Goal: Task Accomplishment & Management: Manage account settings

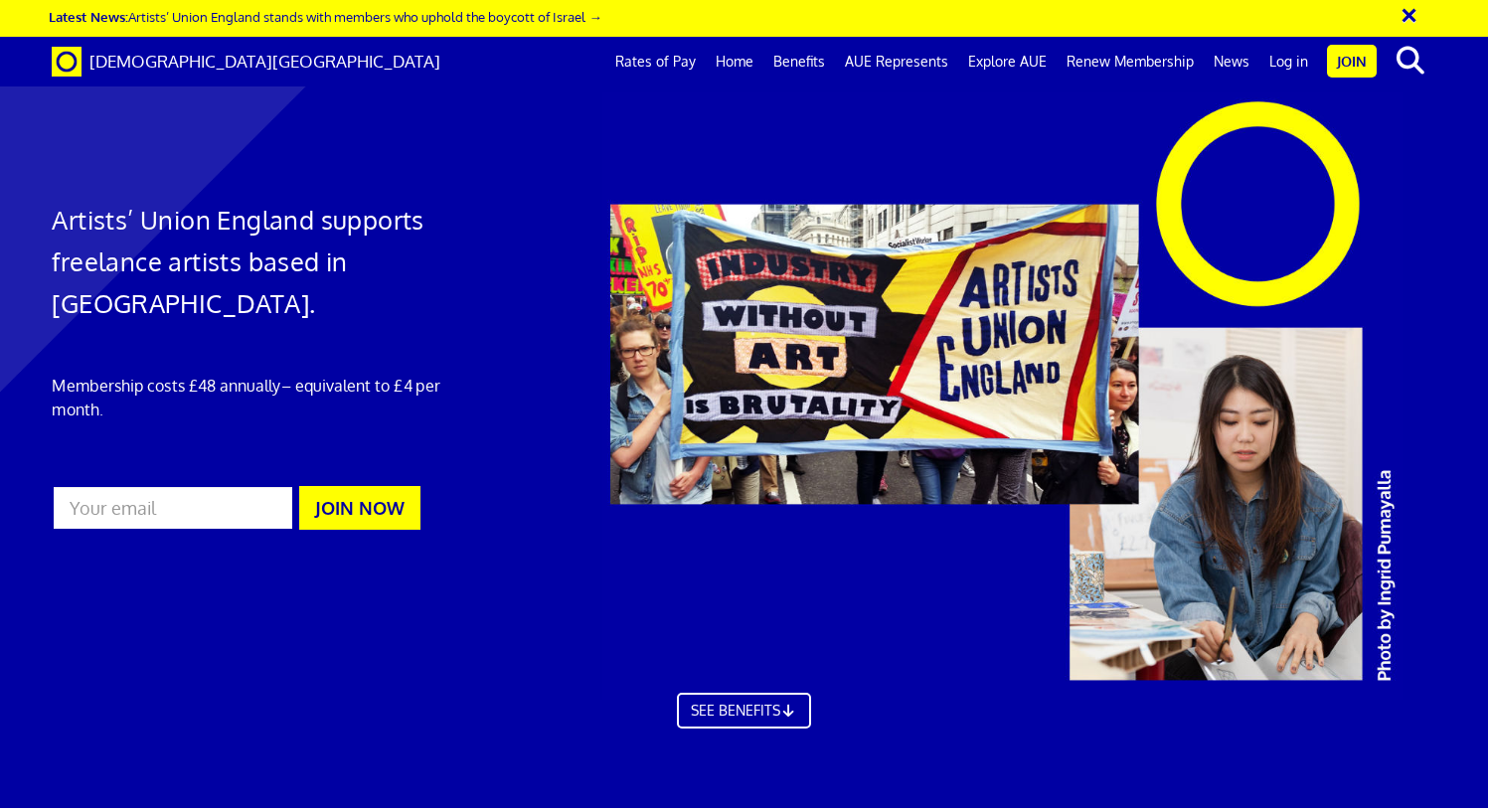
scroll to position [0, 14]
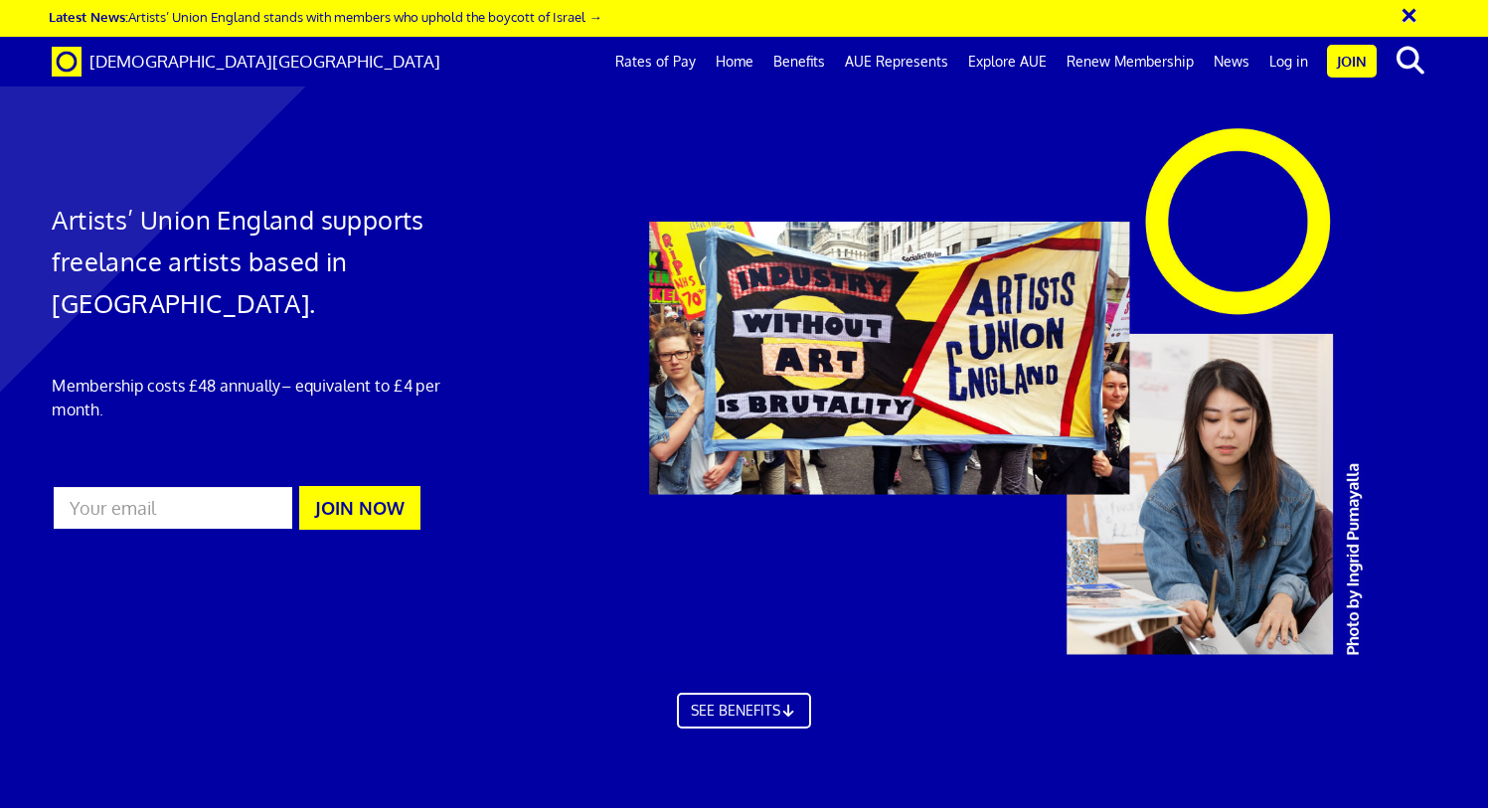
click at [1299, 61] on link "Log in" at bounding box center [1288, 62] width 59 height 50
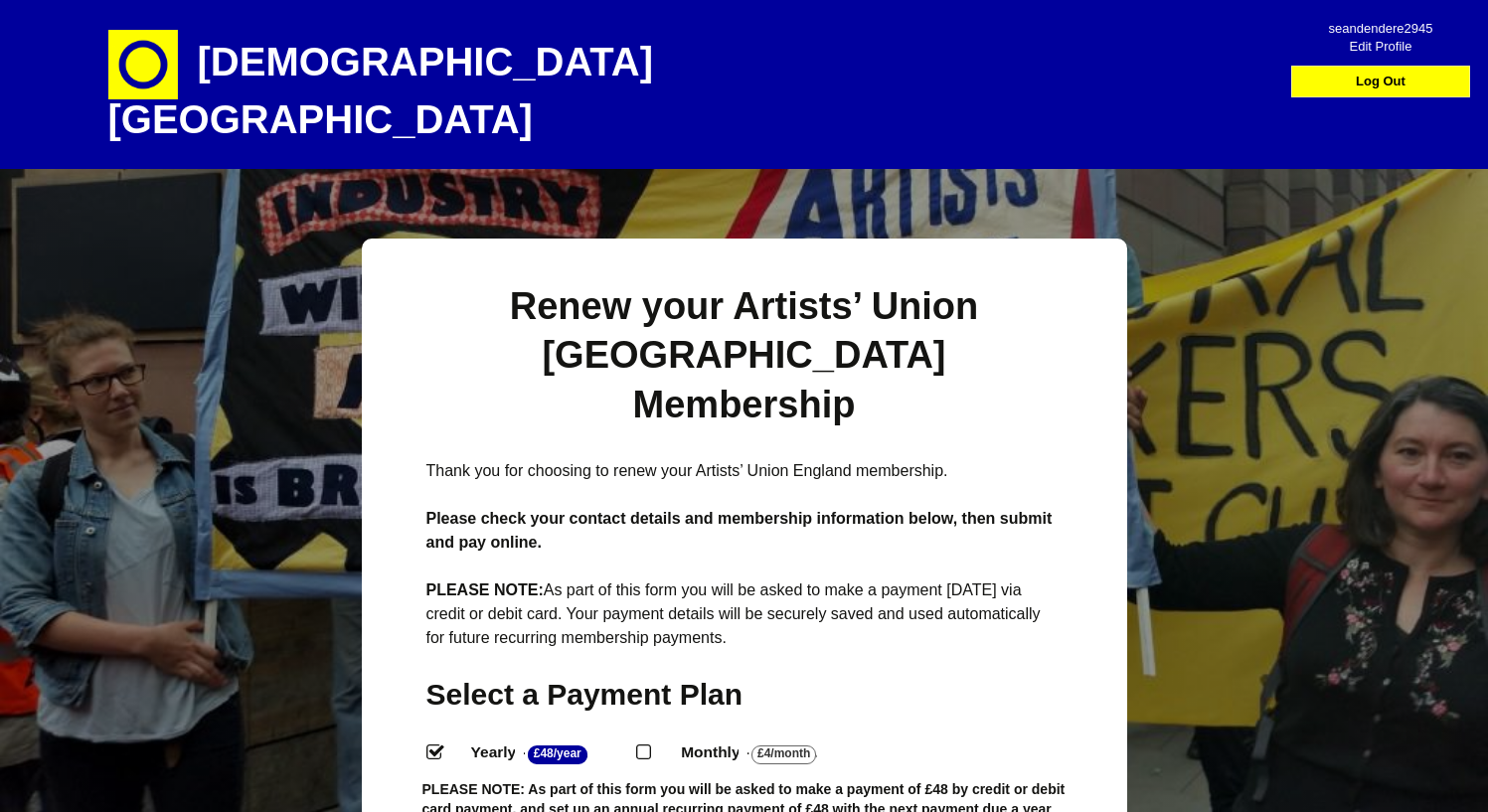
select select
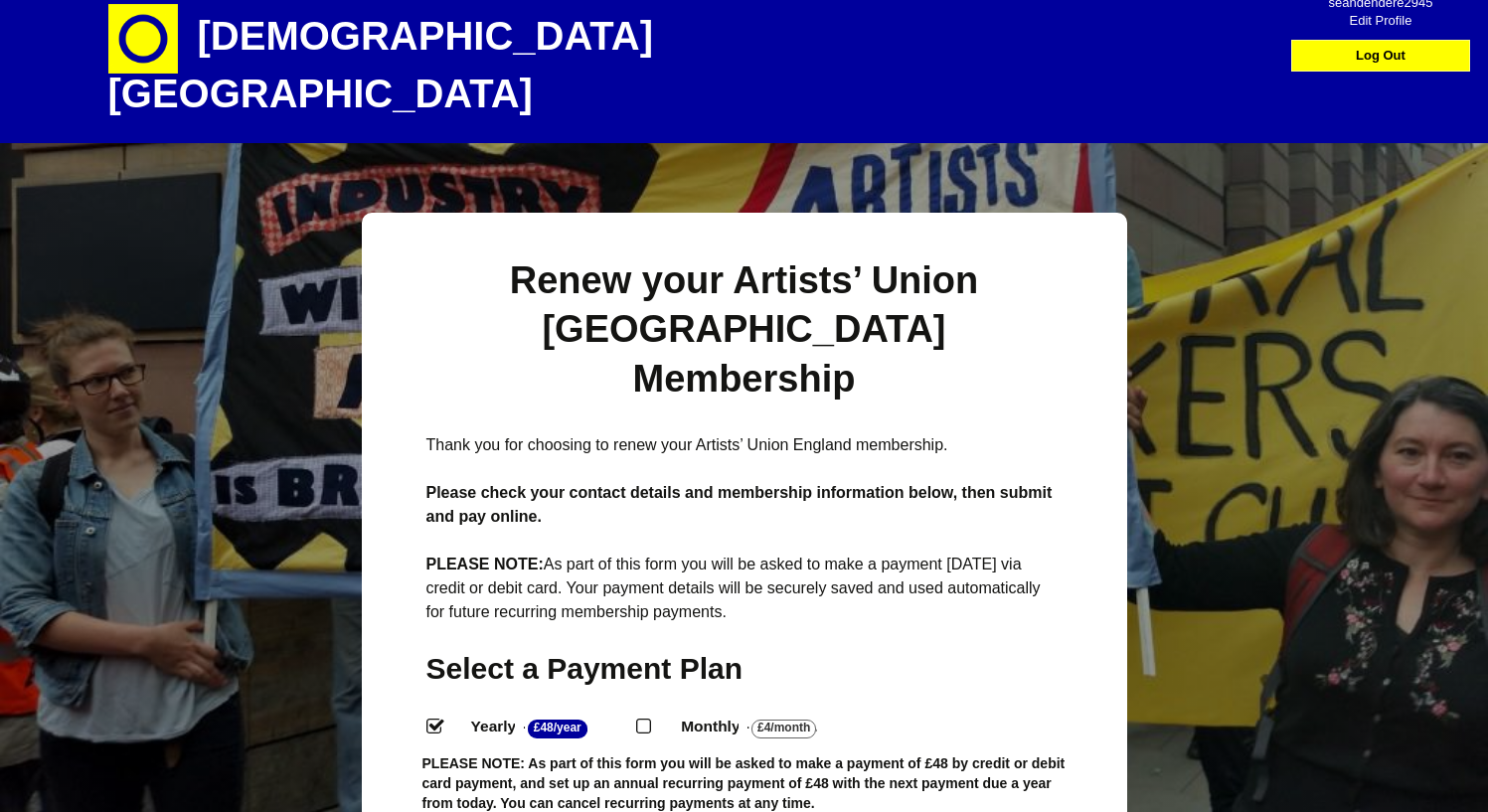
scroll to position [2, 0]
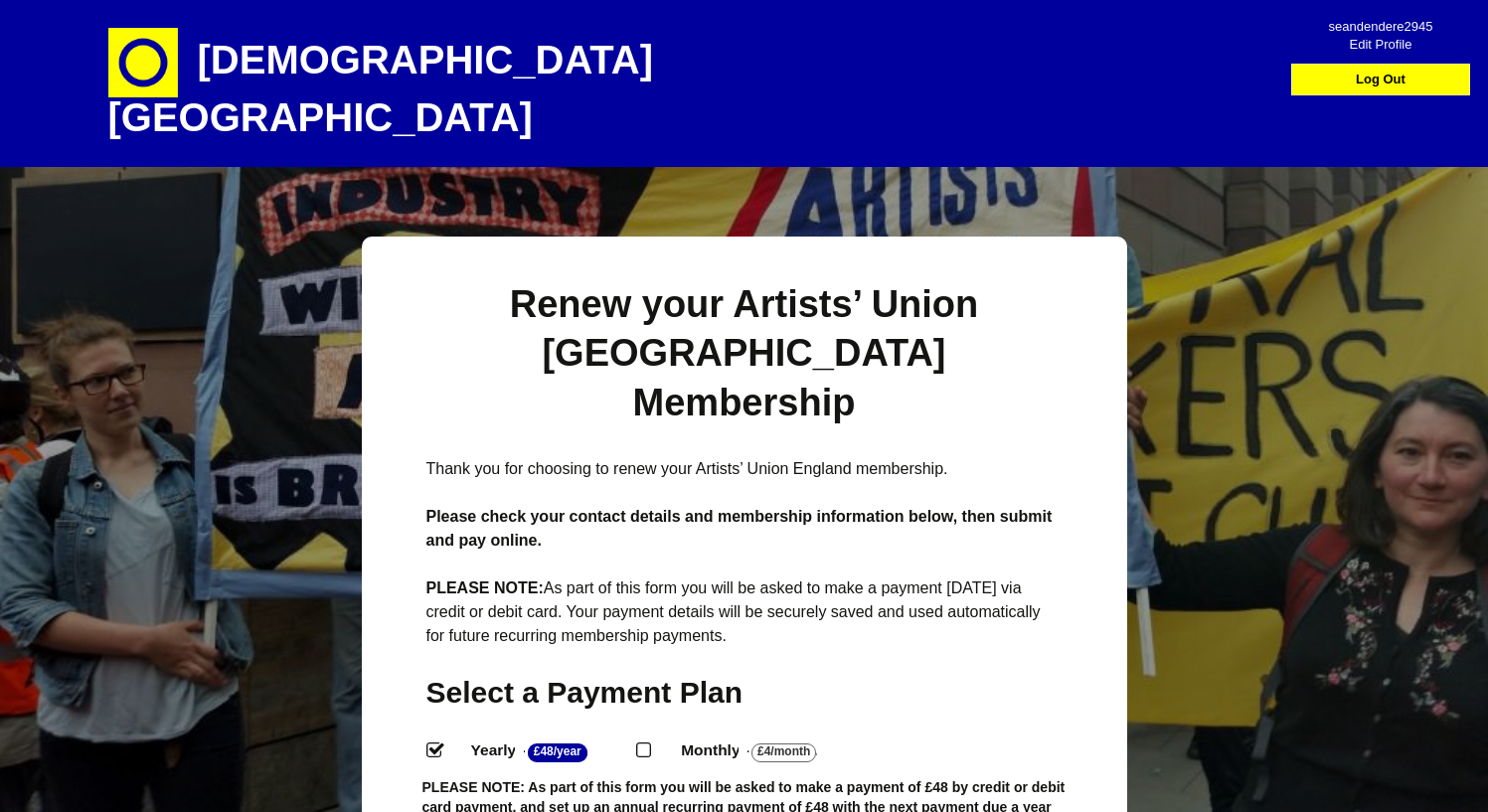
click at [1396, 42] on span "Edit Profile" at bounding box center [1380, 38] width 141 height 18
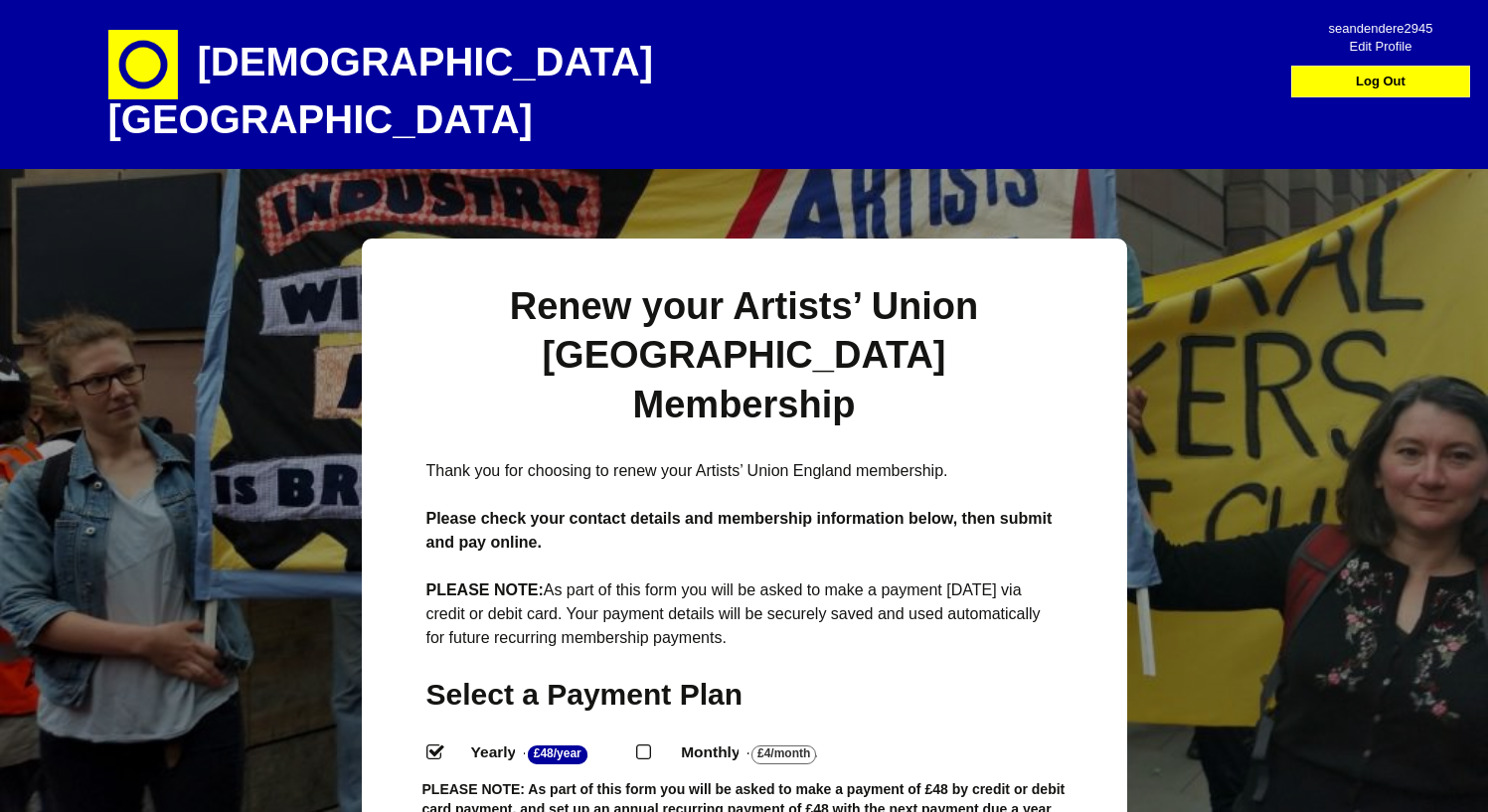
select select
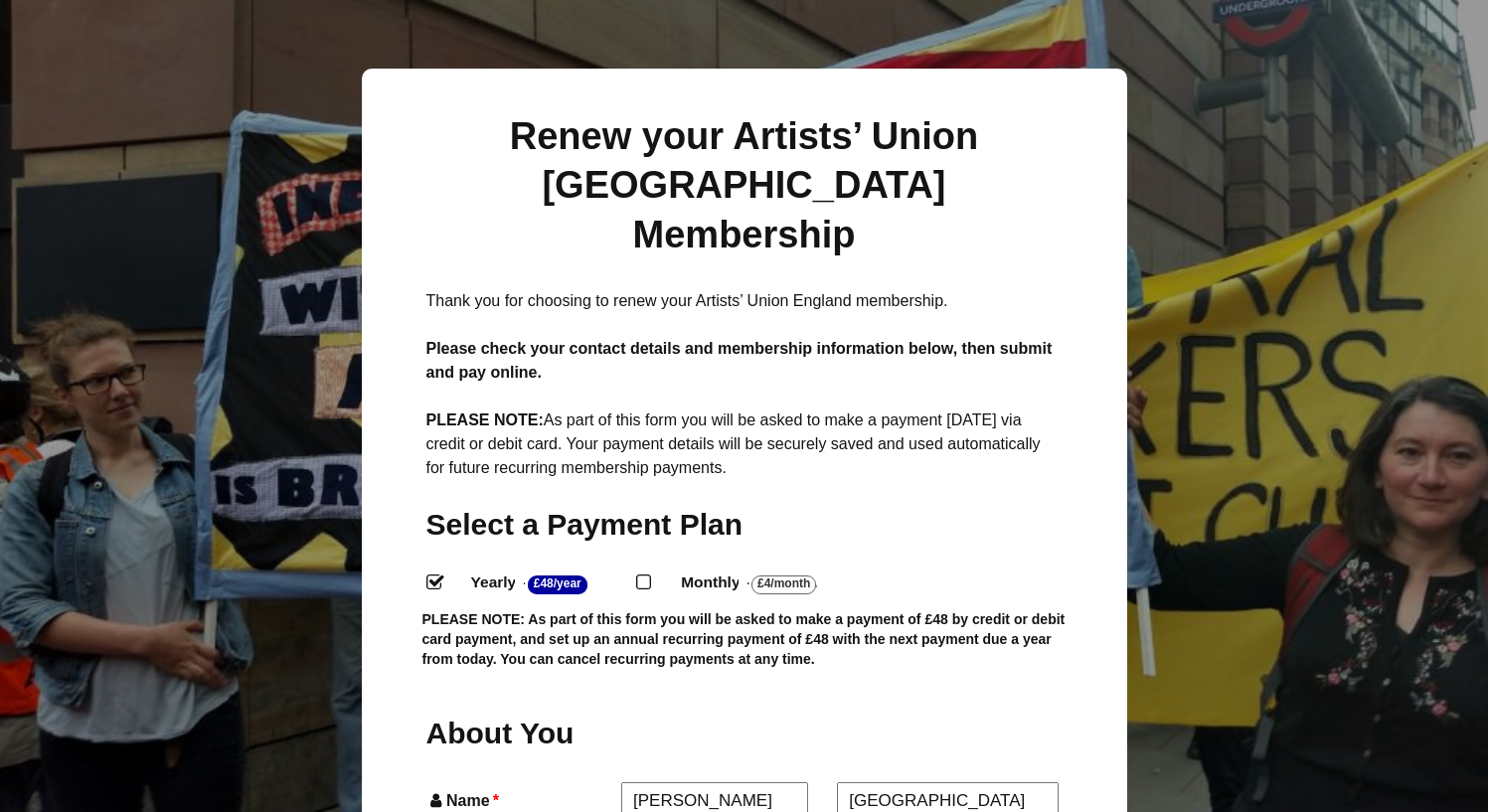
scroll to position [39, 0]
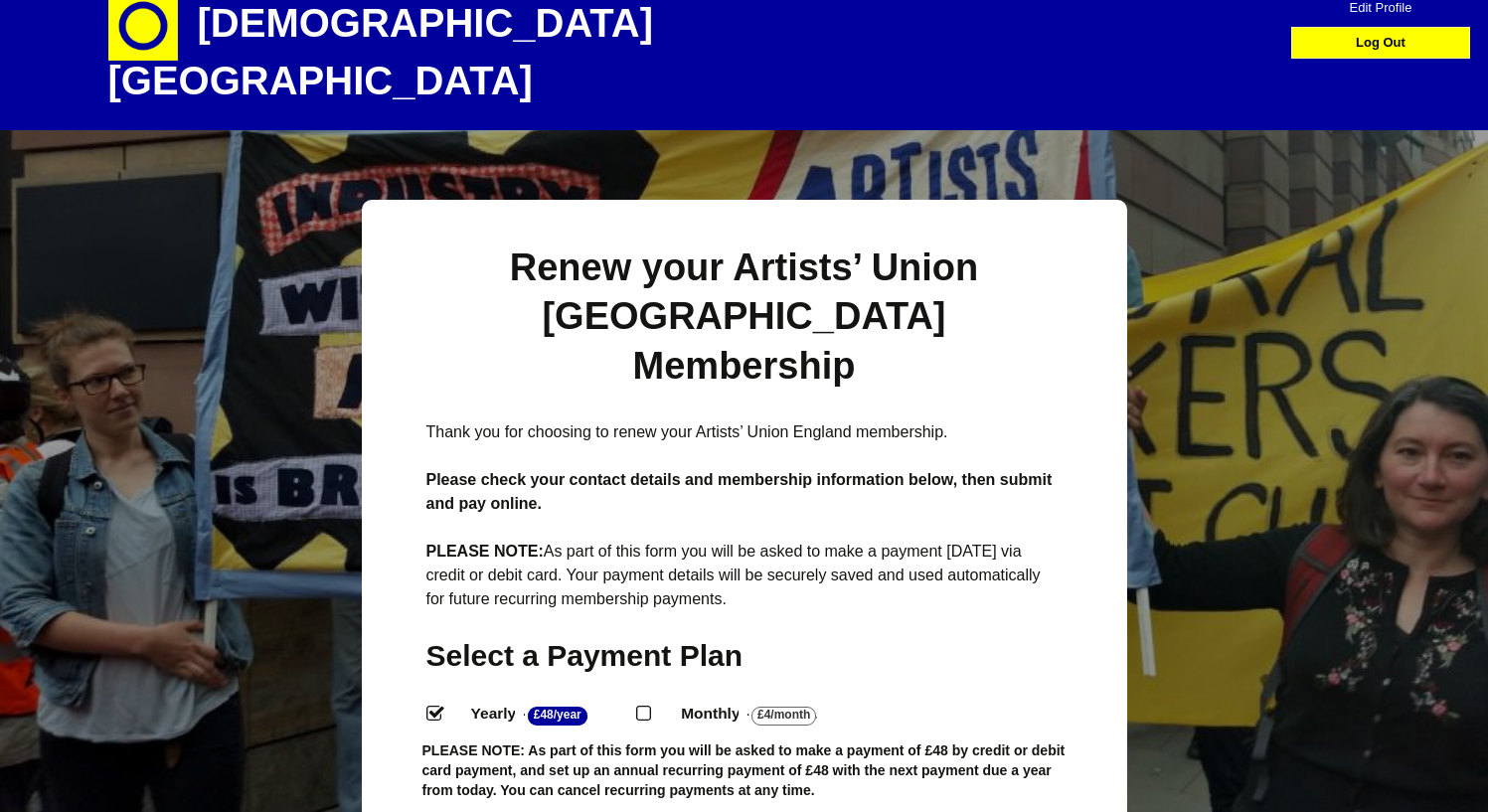
click at [1382, 8] on span "Edit Profile" at bounding box center [1380, 1] width 141 height 18
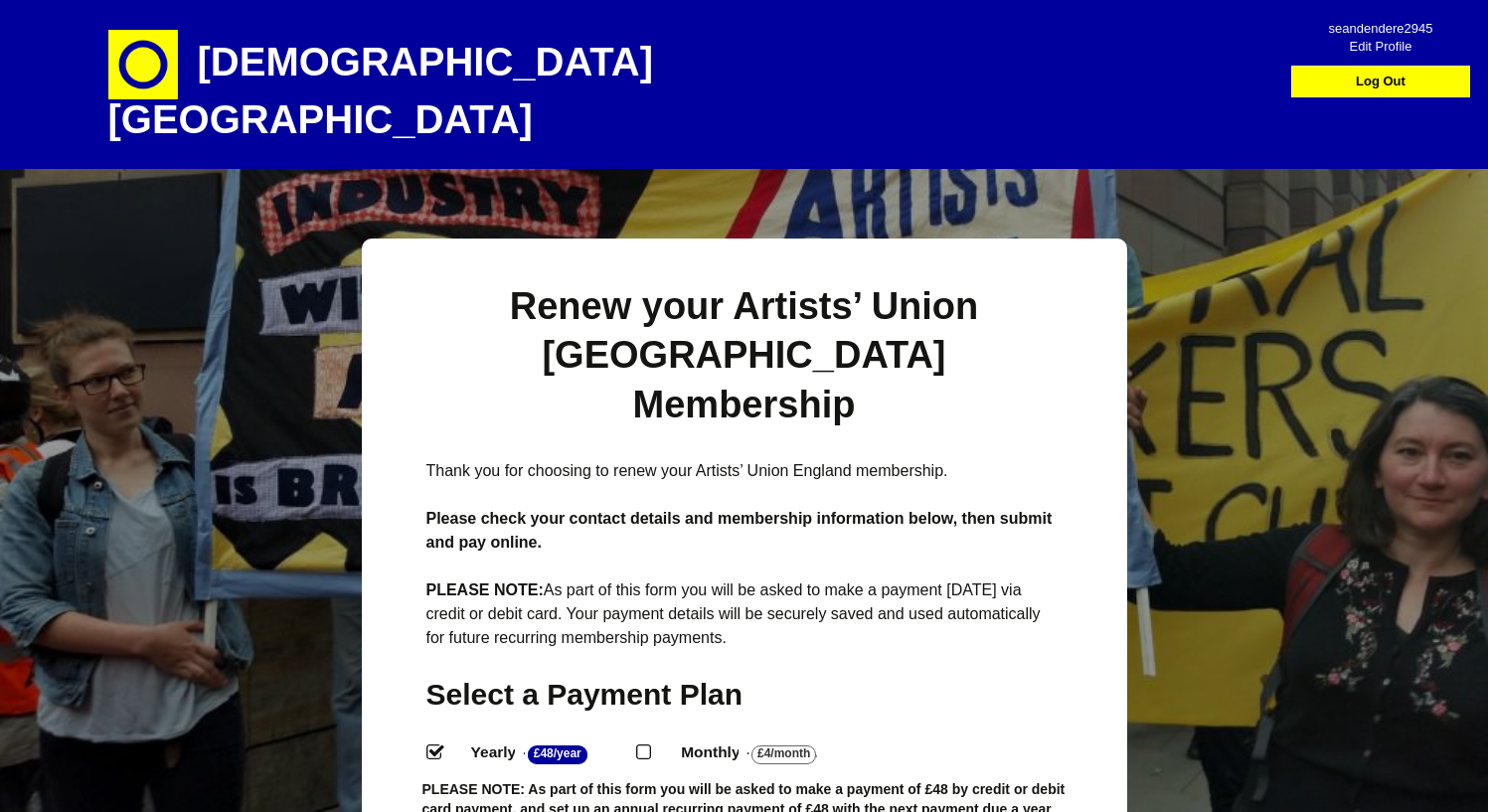
select select
click at [139, 70] on img at bounding box center [144, 65] width 70 height 70
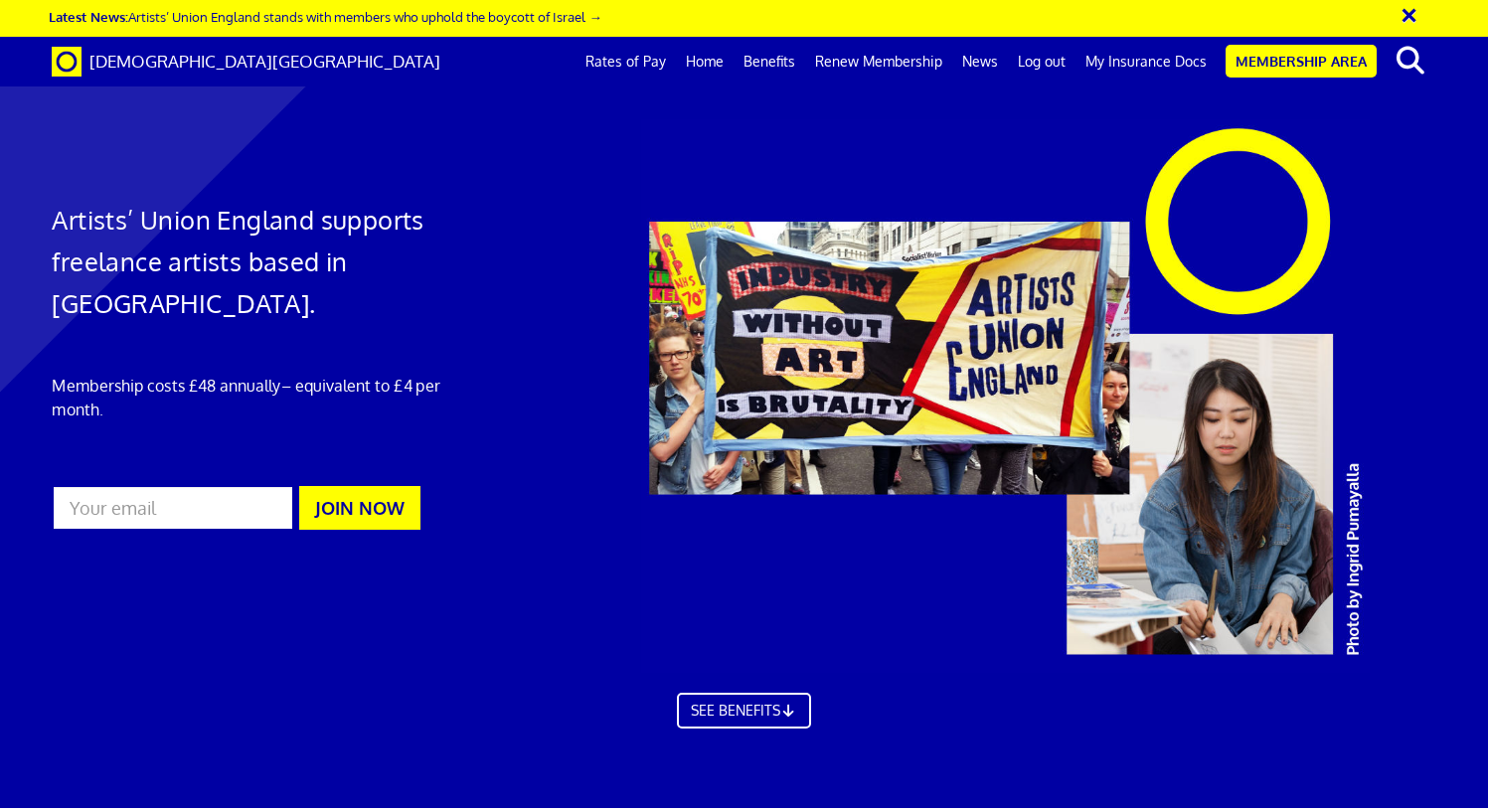
scroll to position [0, 14]
click at [1293, 63] on link "Membership Area" at bounding box center [1300, 61] width 151 height 33
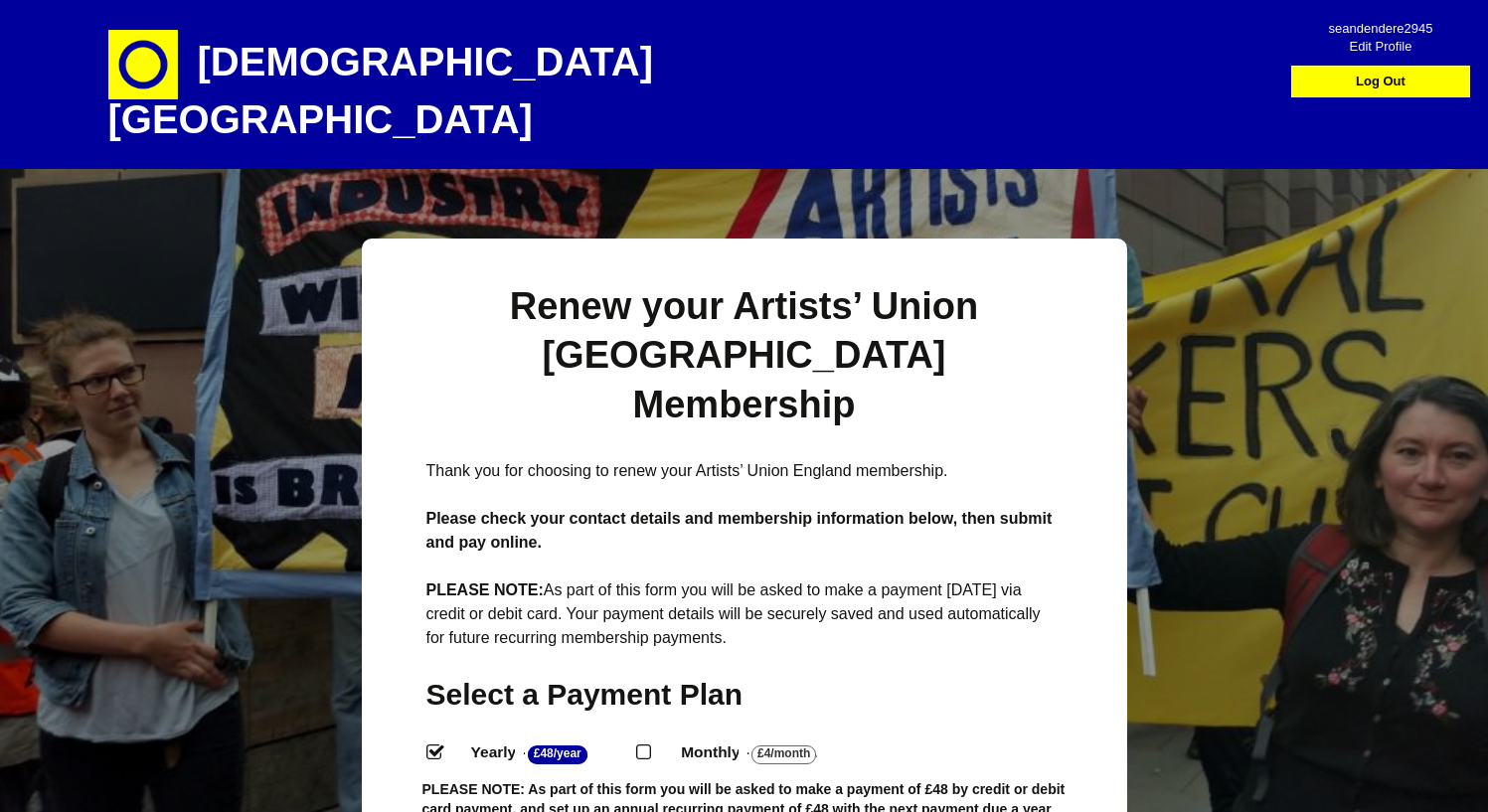
select select
